Goal: Information Seeking & Learning: Learn about a topic

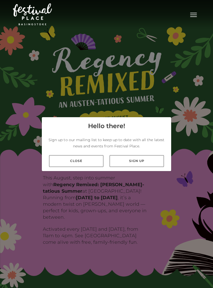
click at [92, 165] on link "Close" at bounding box center [76, 161] width 54 height 12
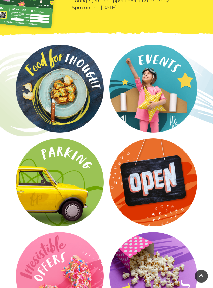
scroll to position [703, 0]
click at [0, 0] on video at bounding box center [0, 0] width 0 height 0
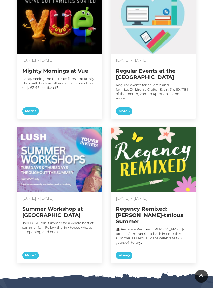
scroll to position [321, 0]
click at [154, 70] on h2 "Regular Events at the Discovery Centre" at bounding box center [153, 74] width 75 height 12
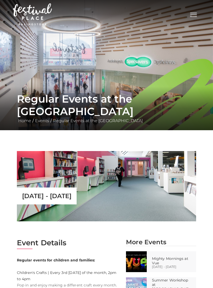
click at [197, 16] on button "Toggle navigation" at bounding box center [193, 14] width 13 height 8
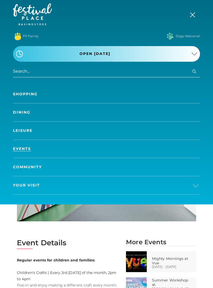
click at [25, 146] on link "Events" at bounding box center [106, 149] width 187 height 18
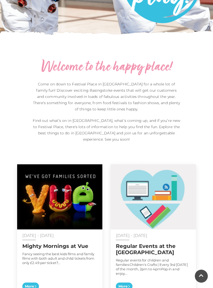
scroll to position [156, 0]
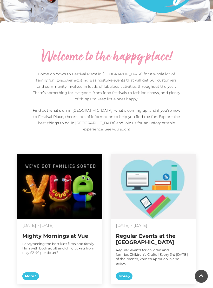
click at [74, 211] on img at bounding box center [59, 186] width 85 height 65
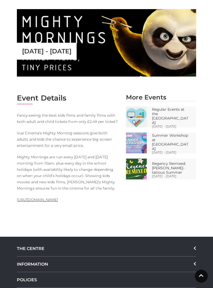
scroll to position [142, 0]
click at [195, 231] on body "Skip to Navigation Skip to Content Toggle navigation .st5{fill:none;stroke:#FFF…" at bounding box center [106, 111] width 213 height 506
click at [127, 0] on main "Mighty Mornings at Vue Home / Events / Mighty Mornings at Vue [DATE] - [DATE] E…" at bounding box center [106, 33] width 213 height 350
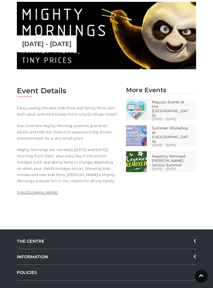
scroll to position [150, 0]
